Goal: Find specific page/section: Find specific page/section

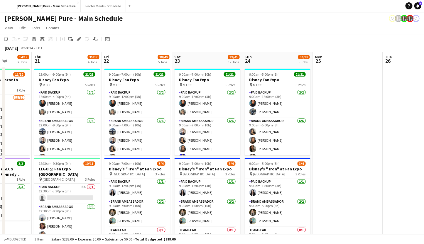
drag, startPoint x: 96, startPoint y: 115, endPoint x: 190, endPoint y: 116, distance: 94.2
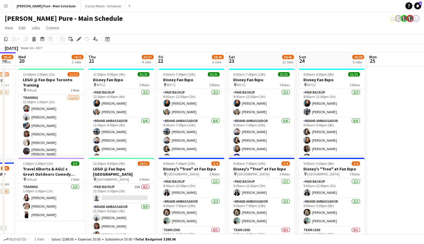
drag, startPoint x: 66, startPoint y: 111, endPoint x: 120, endPoint y: 110, distance: 54.3
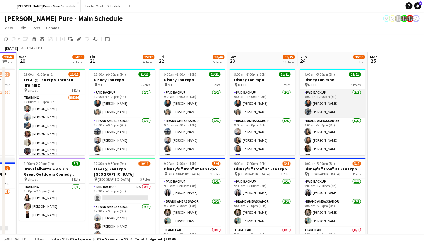
click at [319, 94] on app-card-role "Paid Backup [DATE] 9:00am-12:00pm (3h) [PERSON_NAME] [PERSON_NAME]" at bounding box center [333, 103] width 66 height 28
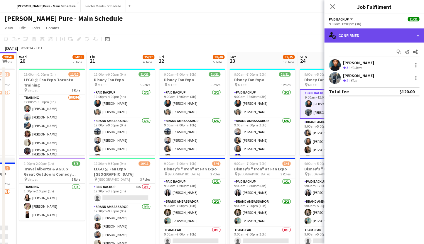
click at [375, 34] on div "single-neutral-actions-check-2 Confirmed" at bounding box center [374, 35] width 100 height 14
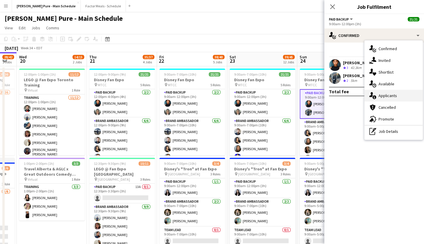
click at [388, 96] on div "single-neutral-actions-information Applicants" at bounding box center [394, 96] width 58 height 12
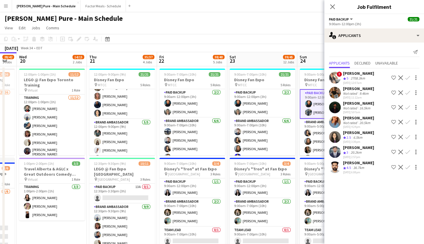
scroll to position [0, 124]
click at [323, 99] on app-card-role "Paid Backup [DATE] 9:00am-12:00pm (3h) [PERSON_NAME] [PERSON_NAME]" at bounding box center [332, 104] width 66 height 30
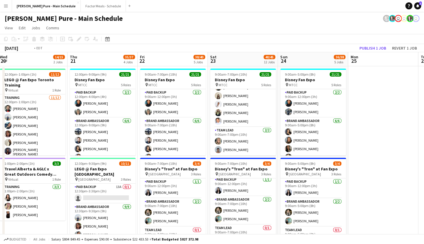
scroll to position [0, 171]
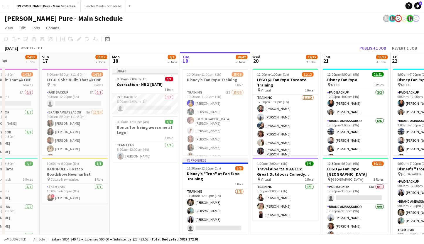
drag, startPoint x: 62, startPoint y: 90, endPoint x: 295, endPoint y: 71, distance: 234.4
click at [145, 149] on app-card-role "Team Lead [DATE] 8:00am-12:00pm (4h) [PERSON_NAME]" at bounding box center [145, 152] width 66 height 20
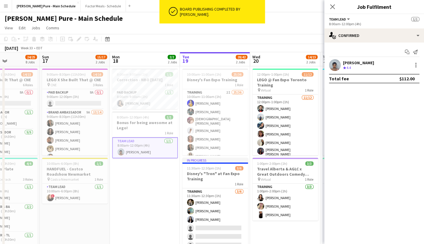
click at [361, 68] on div "Crew rating 4.4" at bounding box center [358, 67] width 31 height 5
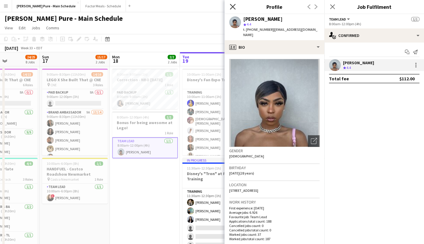
click at [234, 6] on icon at bounding box center [233, 7] width 6 height 6
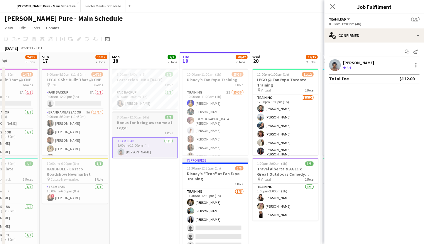
click at [121, 119] on span "8:00am-12:00pm (4h)" at bounding box center [133, 117] width 32 height 4
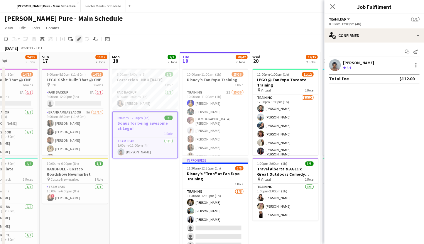
click at [79, 37] on div "Edit" at bounding box center [78, 39] width 7 height 7
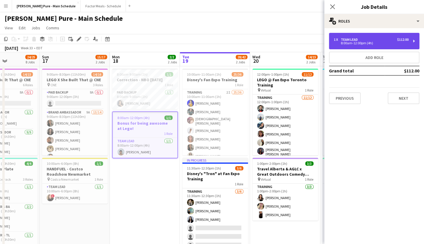
click at [360, 40] on div "Team Lead" at bounding box center [350, 40] width 19 height 4
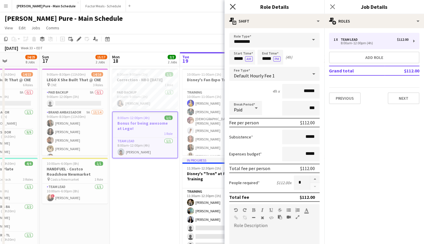
click at [233, 5] on icon "Close pop-in" at bounding box center [233, 7] width 6 height 6
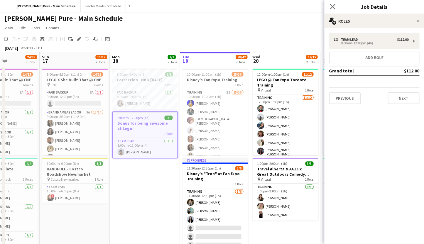
click at [332, 4] on app-icon "Close pop-in" at bounding box center [332, 7] width 9 height 9
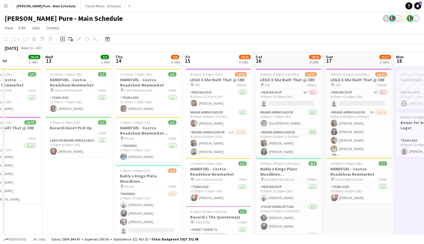
drag, startPoint x: 84, startPoint y: 136, endPoint x: 367, endPoint y: 97, distance: 286.6
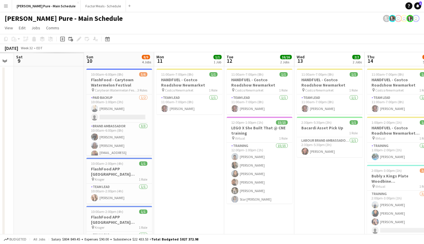
scroll to position [0, 180]
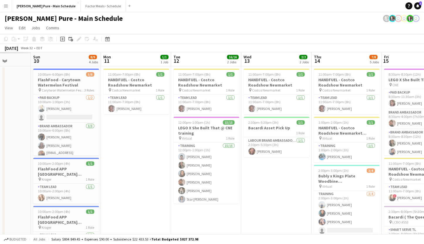
drag, startPoint x: 184, startPoint y: 107, endPoint x: 426, endPoint y: 88, distance: 243.1
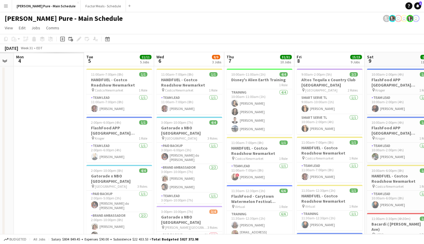
drag, startPoint x: 46, startPoint y: 101, endPoint x: 386, endPoint y: 80, distance: 340.5
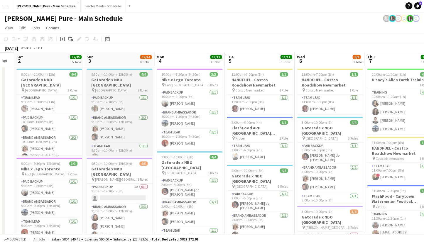
scroll to position [0, 186]
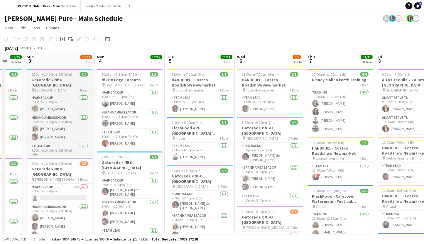
drag, startPoint x: 80, startPoint y: 95, endPoint x: 258, endPoint y: 88, distance: 178.3
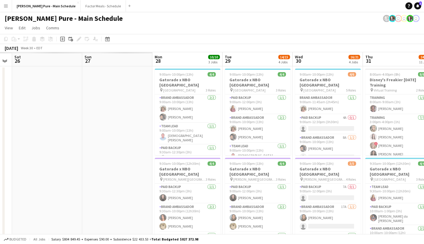
scroll to position [0, 166]
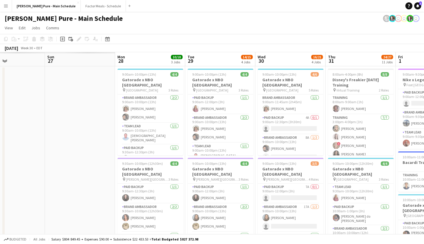
drag, startPoint x: 103, startPoint y: 104, endPoint x: 407, endPoint y: 75, distance: 305.4
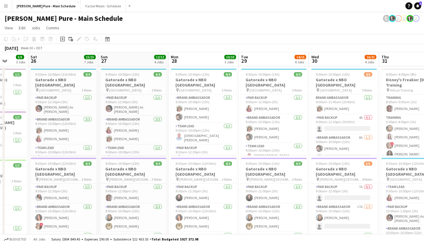
drag, startPoint x: 98, startPoint y: 116, endPoint x: 362, endPoint y: 86, distance: 265.6
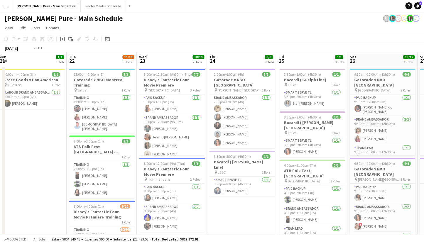
scroll to position [0, 125]
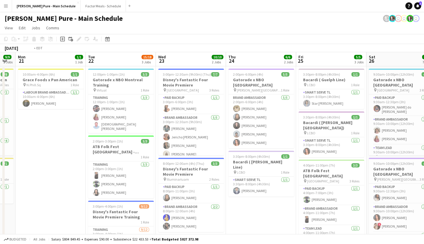
drag, startPoint x: 97, startPoint y: 86, endPoint x: 295, endPoint y: 81, distance: 197.9
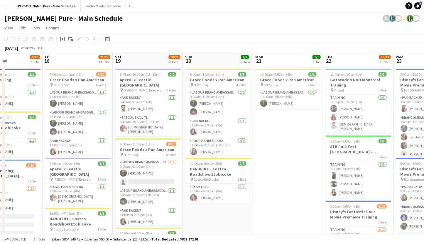
scroll to position [0, 162]
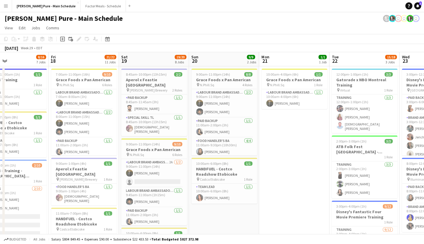
drag, startPoint x: 46, startPoint y: 95, endPoint x: 220, endPoint y: 65, distance: 176.1
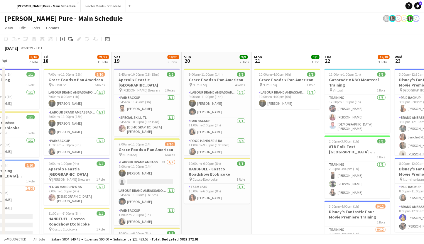
drag, startPoint x: 45, startPoint y: 98, endPoint x: 235, endPoint y: 79, distance: 191.1
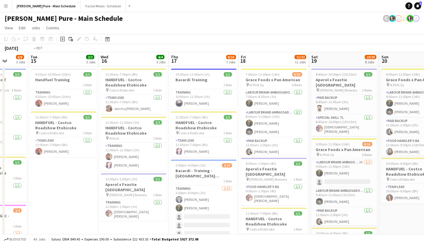
scroll to position [0, 175]
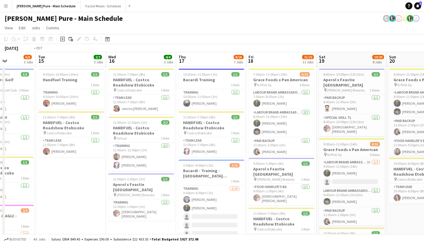
drag, startPoint x: 136, startPoint y: 116, endPoint x: 354, endPoint y: 85, distance: 220.3
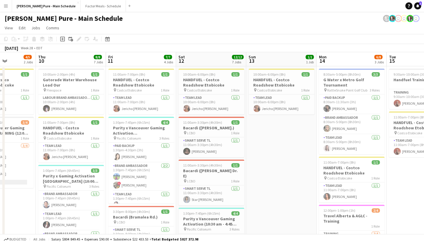
scroll to position [0, 147]
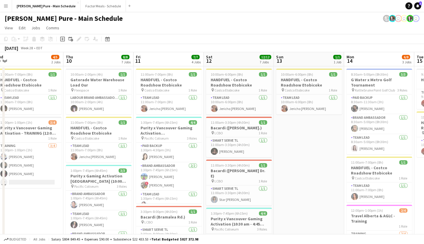
drag, startPoint x: 48, startPoint y: 95, endPoint x: 216, endPoint y: 90, distance: 168.0
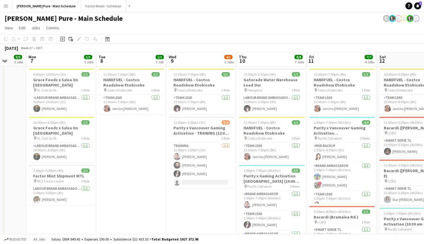
drag, startPoint x: 90, startPoint y: 99, endPoint x: 298, endPoint y: 79, distance: 208.5
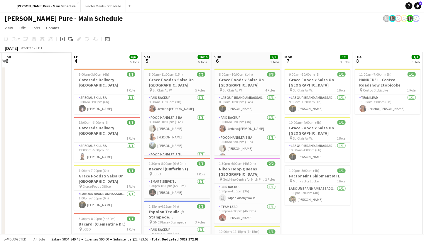
drag, startPoint x: 53, startPoint y: 98, endPoint x: 277, endPoint y: 74, distance: 225.5
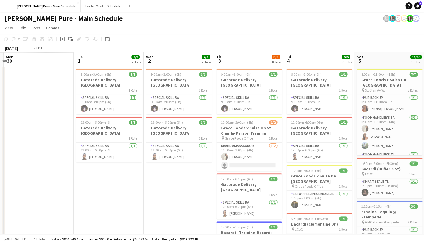
scroll to position [0, 157]
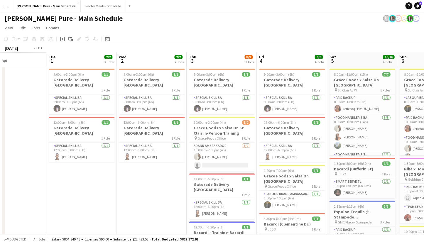
drag, startPoint x: 55, startPoint y: 86, endPoint x: 311, endPoint y: 58, distance: 256.6
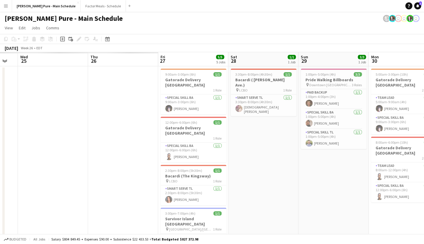
drag, startPoint x: 41, startPoint y: 91, endPoint x: 305, endPoint y: 65, distance: 266.0
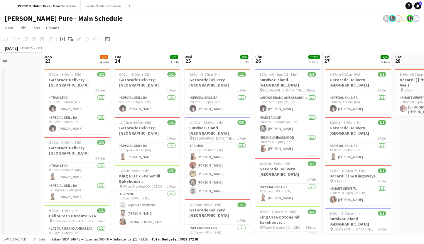
scroll to position [0, 155]
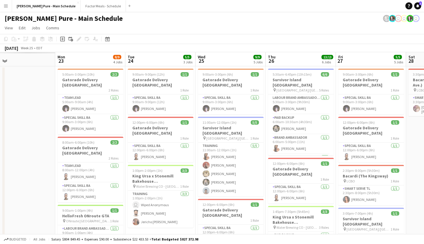
drag, startPoint x: 62, startPoint y: 85, endPoint x: 290, endPoint y: 54, distance: 230.1
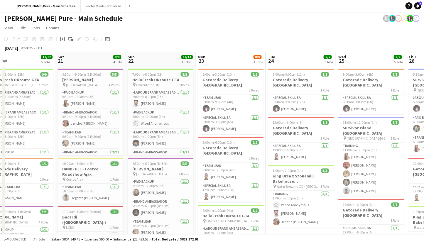
scroll to position [0, 149]
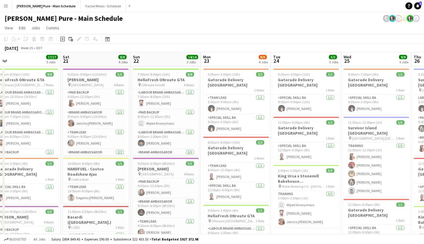
drag, startPoint x: 50, startPoint y: 95, endPoint x: 267, endPoint y: 75, distance: 217.8
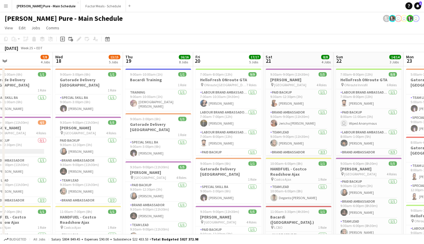
scroll to position [0, 121]
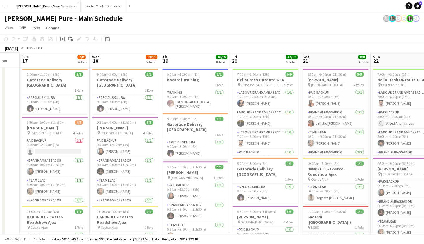
drag, startPoint x: 23, startPoint y: 91, endPoint x: 192, endPoint y: 85, distance: 168.8
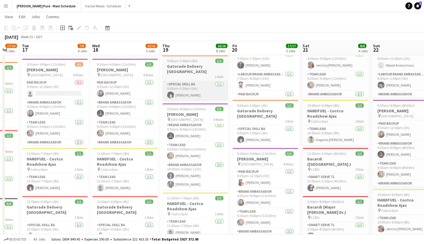
scroll to position [0, 0]
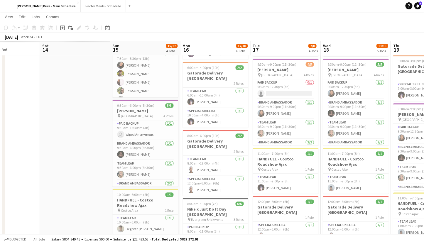
drag, startPoint x: 96, startPoint y: 120, endPoint x: 337, endPoint y: 111, distance: 240.8
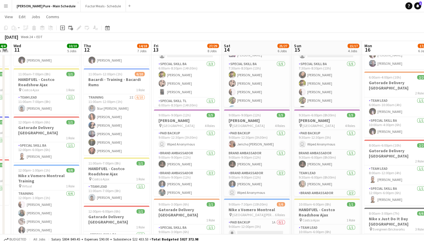
scroll to position [0, 120]
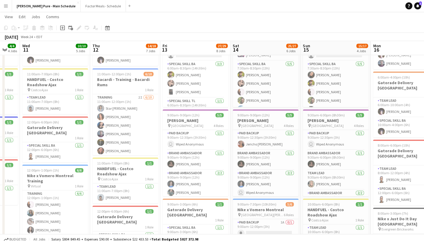
drag, startPoint x: 85, startPoint y: 108, endPoint x: 265, endPoint y: 82, distance: 182.6
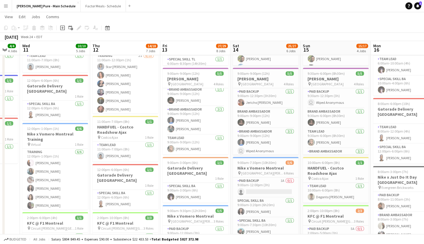
scroll to position [0, 0]
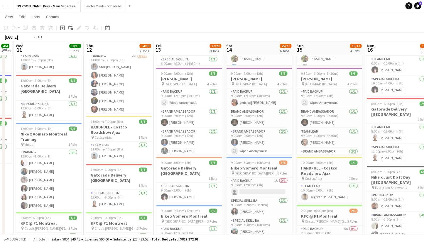
drag, startPoint x: 109, startPoint y: 96, endPoint x: 308, endPoint y: 92, distance: 199.3
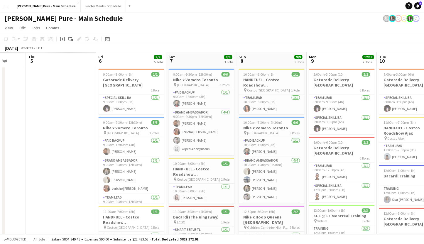
drag, startPoint x: 66, startPoint y: 125, endPoint x: 290, endPoint y: 92, distance: 226.6
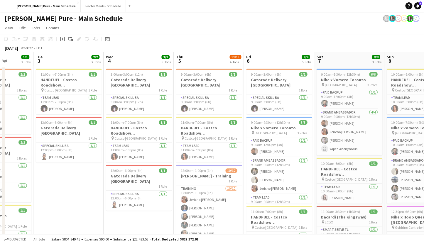
drag, startPoint x: 101, startPoint y: 107, endPoint x: 311, endPoint y: 82, distance: 211.6
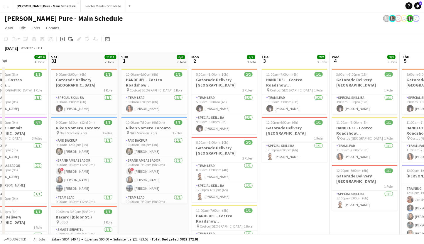
drag, startPoint x: 51, startPoint y: 95, endPoint x: 208, endPoint y: 90, distance: 157.4
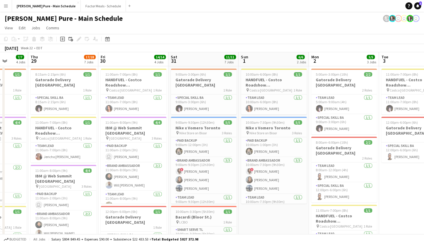
drag, startPoint x: 49, startPoint y: 104, endPoint x: 167, endPoint y: 89, distance: 119.0
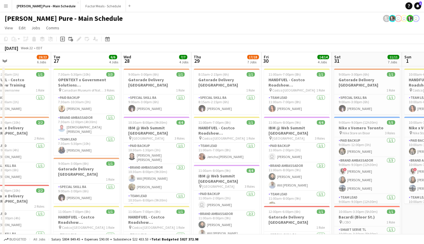
drag, startPoint x: 84, startPoint y: 118, endPoint x: 247, endPoint y: 106, distance: 163.7
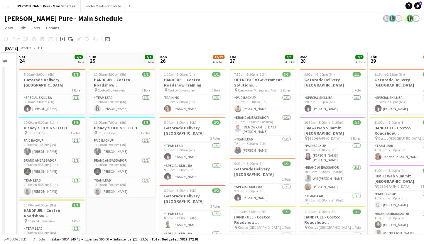
drag, startPoint x: 76, startPoint y: 116, endPoint x: 243, endPoint y: 104, distance: 167.7
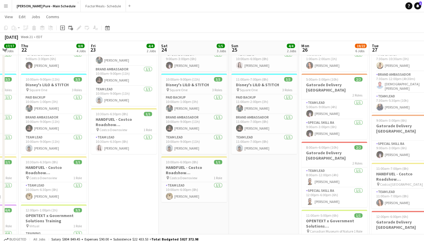
drag, startPoint x: 41, startPoint y: 113, endPoint x: 191, endPoint y: 117, distance: 150.9
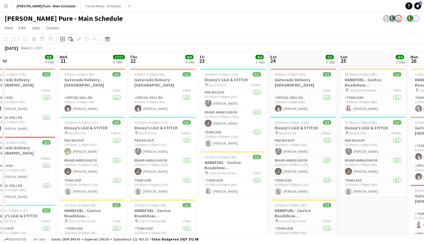
drag, startPoint x: 62, startPoint y: 130, endPoint x: 171, endPoint y: 123, distance: 109.1
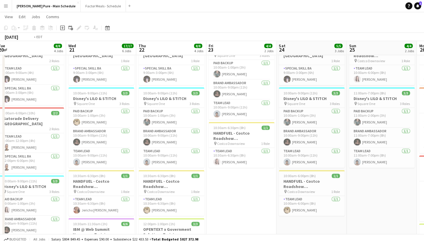
drag, startPoint x: 106, startPoint y: 134, endPoint x: 217, endPoint y: 112, distance: 113.2
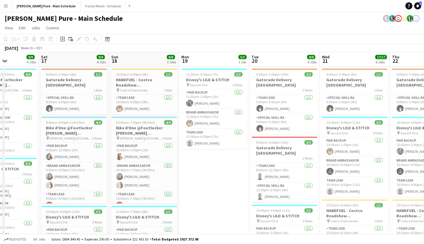
drag, startPoint x: 124, startPoint y: 189, endPoint x: 252, endPoint y: 183, distance: 127.2
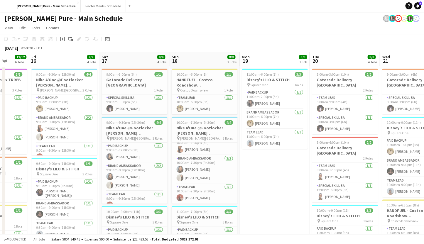
drag, startPoint x: 92, startPoint y: 143, endPoint x: 152, endPoint y: 140, distance: 60.5
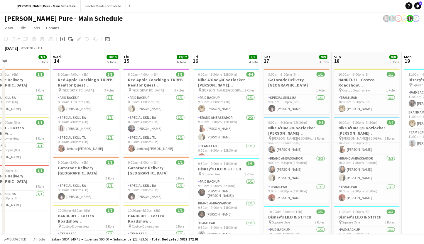
drag, startPoint x: 129, startPoint y: 134, endPoint x: 292, endPoint y: 118, distance: 164.6
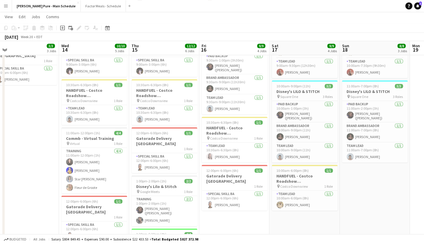
drag, startPoint x: 90, startPoint y: 156, endPoint x: 172, endPoint y: 148, distance: 82.0
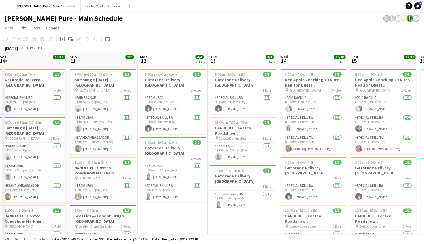
drag, startPoint x: 110, startPoint y: 137, endPoint x: 254, endPoint y: 134, distance: 143.2
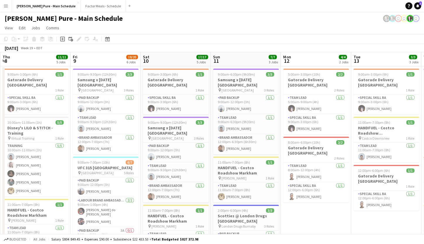
drag, startPoint x: 99, startPoint y: 121, endPoint x: 250, endPoint y: 109, distance: 151.9
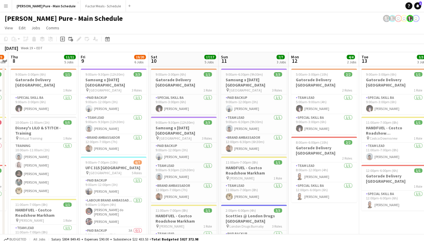
drag, startPoint x: 71, startPoint y: 85, endPoint x: 182, endPoint y: 91, distance: 111.7
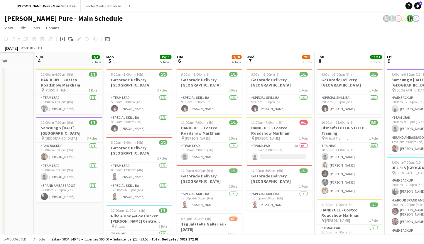
drag, startPoint x: 23, startPoint y: 104, endPoint x: 217, endPoint y: 94, distance: 194.5
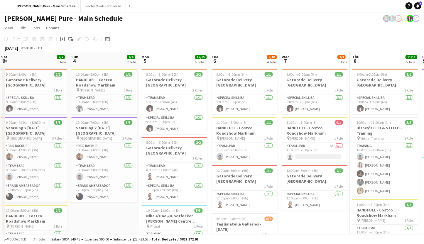
drag, startPoint x: 58, startPoint y: 104, endPoint x: 233, endPoint y: 101, distance: 175.5
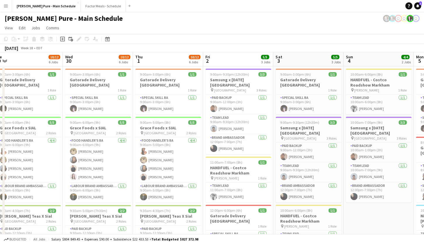
drag, startPoint x: 73, startPoint y: 95, endPoint x: 191, endPoint y: 94, distance: 118.3
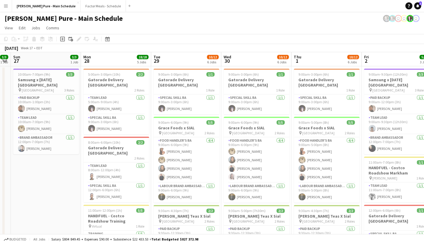
drag, startPoint x: 86, startPoint y: 99, endPoint x: 265, endPoint y: 95, distance: 178.8
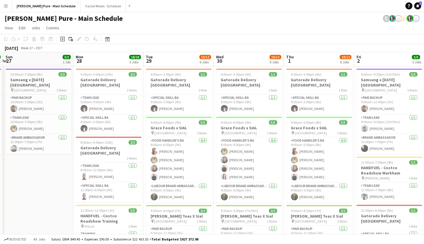
drag, startPoint x: 70, startPoint y: 111, endPoint x: 273, endPoint y: 102, distance: 203.9
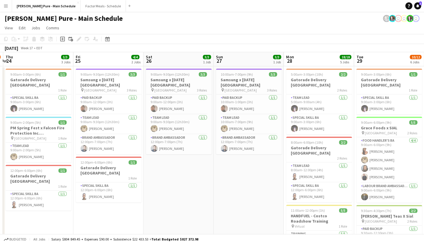
scroll to position [0, 133]
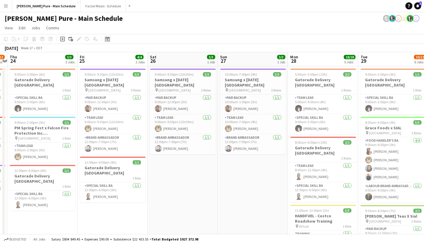
click at [108, 39] on icon "Date picker" at bounding box center [107, 39] width 5 height 5
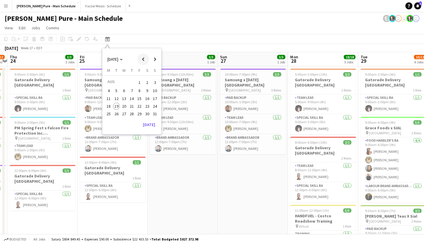
click at [144, 60] on span "Previous month" at bounding box center [143, 59] width 12 height 12
click at [108, 110] on span "21" at bounding box center [108, 112] width 7 height 7
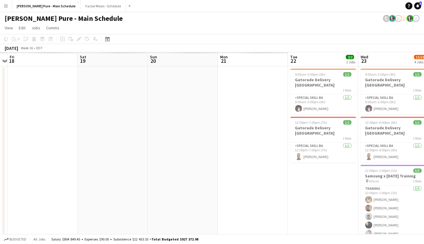
scroll to position [0, 202]
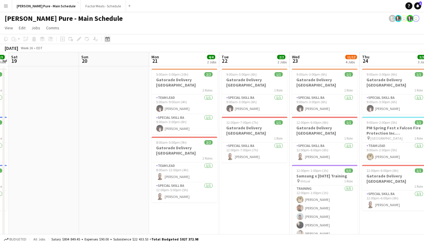
click at [106, 39] on icon "Date picker" at bounding box center [107, 39] width 5 height 5
click at [107, 114] on span "21" at bounding box center [108, 112] width 7 height 7
click at [123, 60] on icon "Choose month and year" at bounding box center [121, 59] width 3 height 1
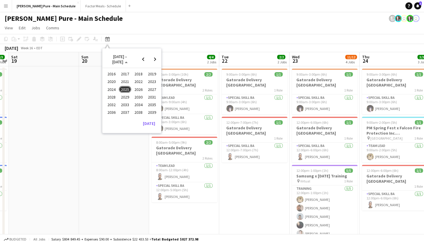
click at [117, 90] on span "2024" at bounding box center [111, 89] width 12 height 7
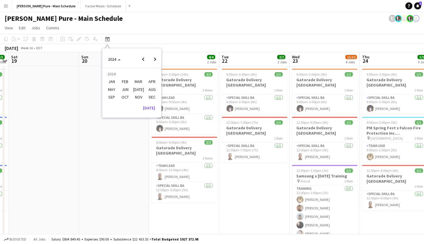
click at [151, 91] on span "AUG" at bounding box center [152, 89] width 12 height 7
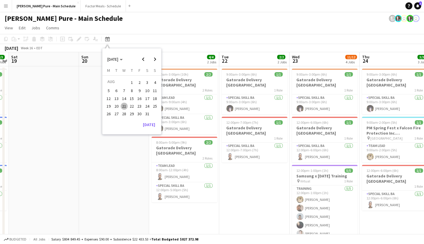
click at [123, 106] on span "21" at bounding box center [124, 106] width 7 height 7
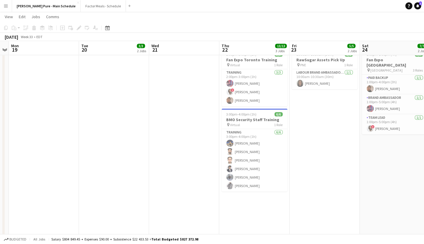
scroll to position [125, 0]
click at [106, 28] on icon "Date picker" at bounding box center [107, 28] width 5 height 5
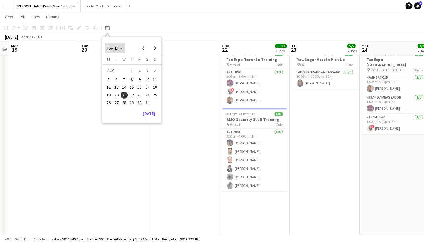
click at [118, 45] on span "[DATE]" at bounding box center [112, 47] width 11 height 5
click at [125, 80] on span "2025" at bounding box center [125, 78] width 12 height 7
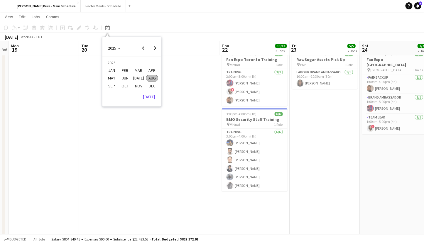
click at [112, 80] on span "MAY" at bounding box center [111, 78] width 12 height 7
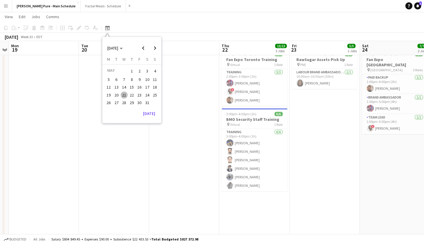
click at [124, 93] on span "21" at bounding box center [124, 95] width 7 height 7
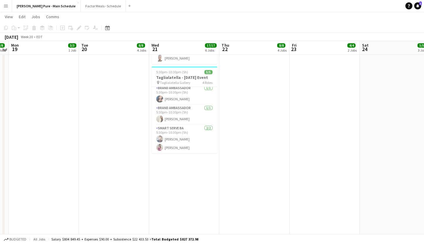
scroll to position [0, 0]
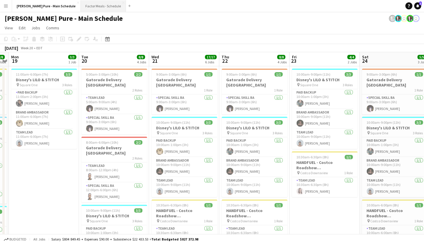
click at [81, 5] on button "Factor Meals - Schedule Close" at bounding box center [103, 5] width 45 height 11
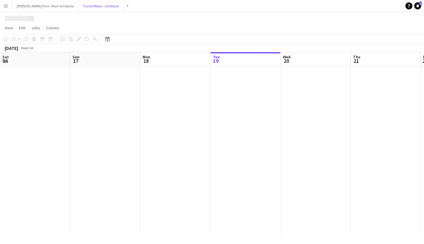
scroll to position [0, 140]
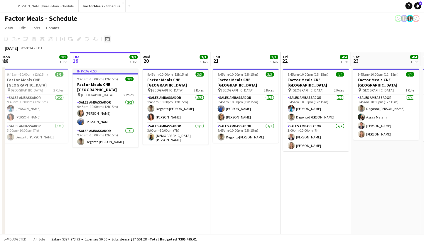
click at [109, 40] on icon "Date picker" at bounding box center [107, 39] width 5 height 5
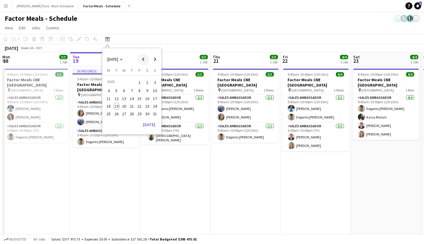
click at [142, 60] on span "Previous month" at bounding box center [143, 59] width 12 height 12
click at [125, 104] on span "21" at bounding box center [124, 106] width 7 height 7
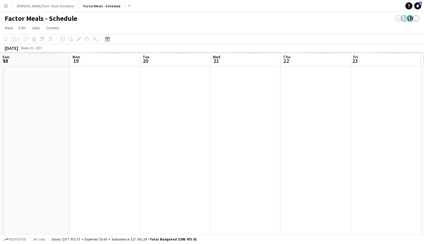
scroll to position [0, 202]
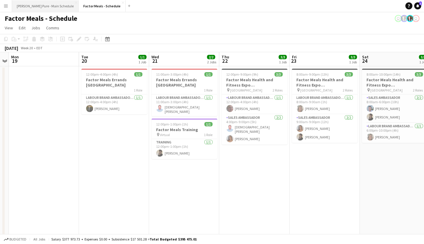
click at [44, 6] on button "[PERSON_NAME] Pure - Main Schedule Close" at bounding box center [45, 5] width 67 height 11
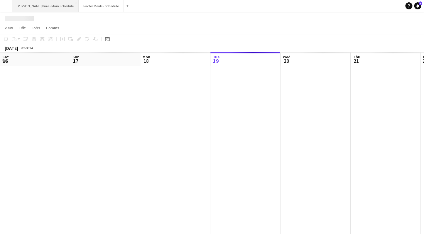
scroll to position [0, 140]
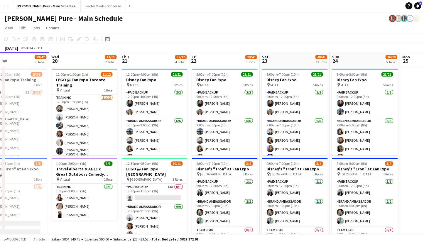
drag, startPoint x: 244, startPoint y: 129, endPoint x: 153, endPoint y: 119, distance: 91.6
